Goal: Task Accomplishment & Management: Use online tool/utility

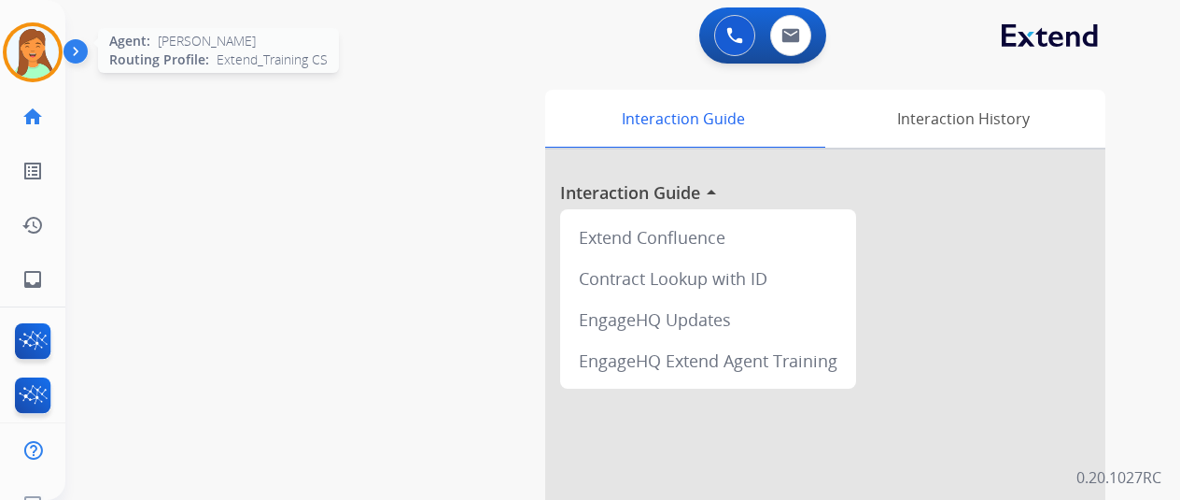
click at [46, 65] on img at bounding box center [33, 52] width 52 height 52
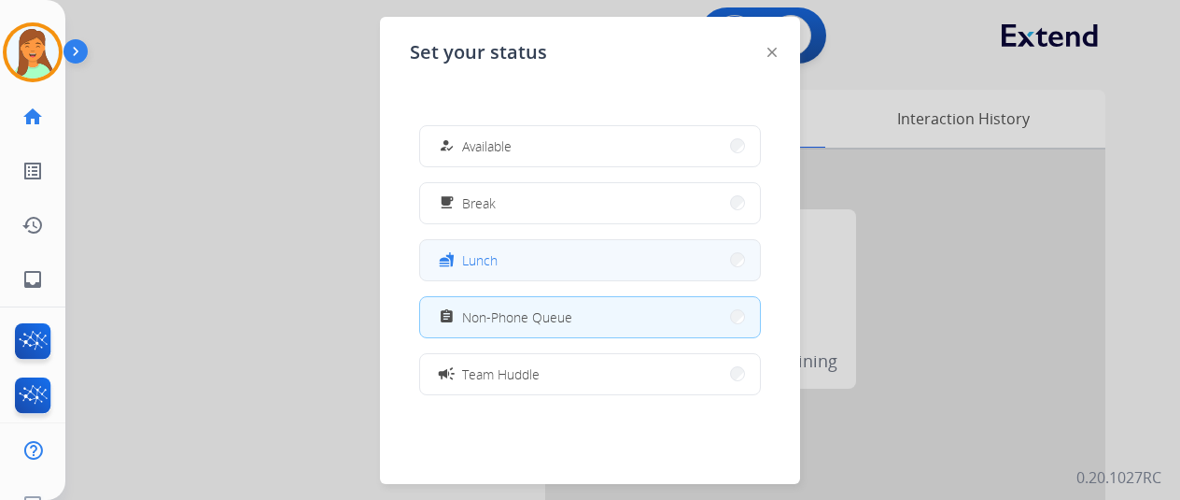
click at [620, 270] on button "fastfood Lunch" at bounding box center [590, 260] width 340 height 40
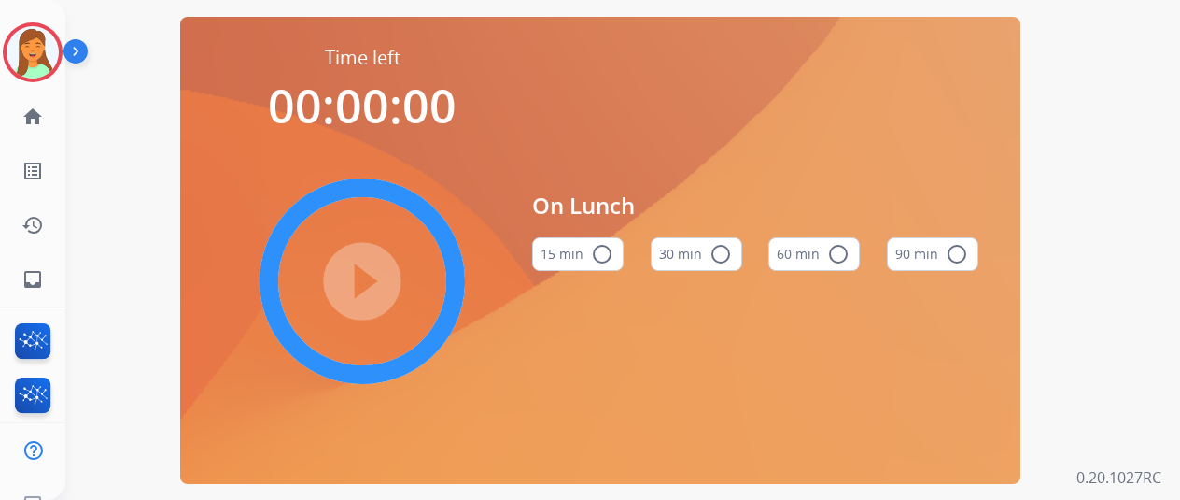
click at [718, 262] on mat-icon "radio_button_unchecked" at bounding box center [721, 254] width 22 height 22
click at [369, 270] on mat-icon "play_circle_filled" at bounding box center [362, 281] width 22 height 22
